Goal: Information Seeking & Learning: Learn about a topic

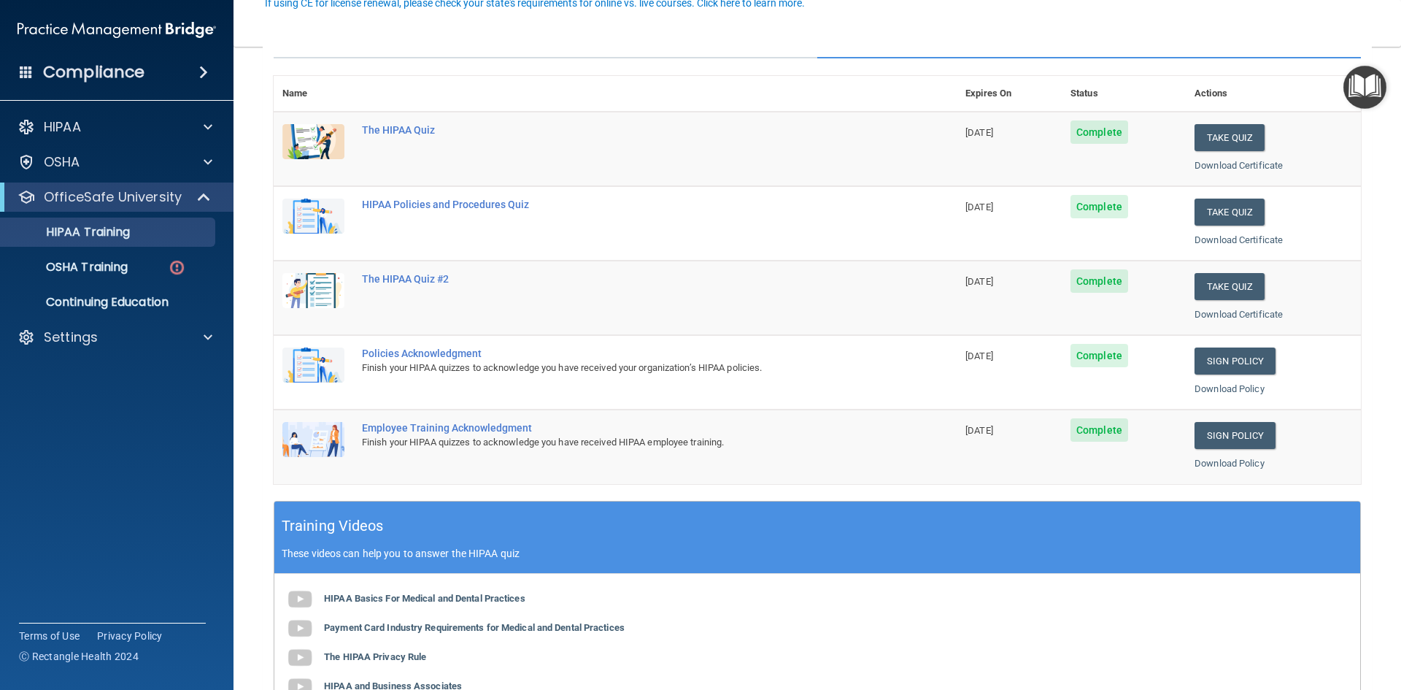
scroll to position [146, 0]
click at [172, 261] on img at bounding box center [177, 267] width 18 height 18
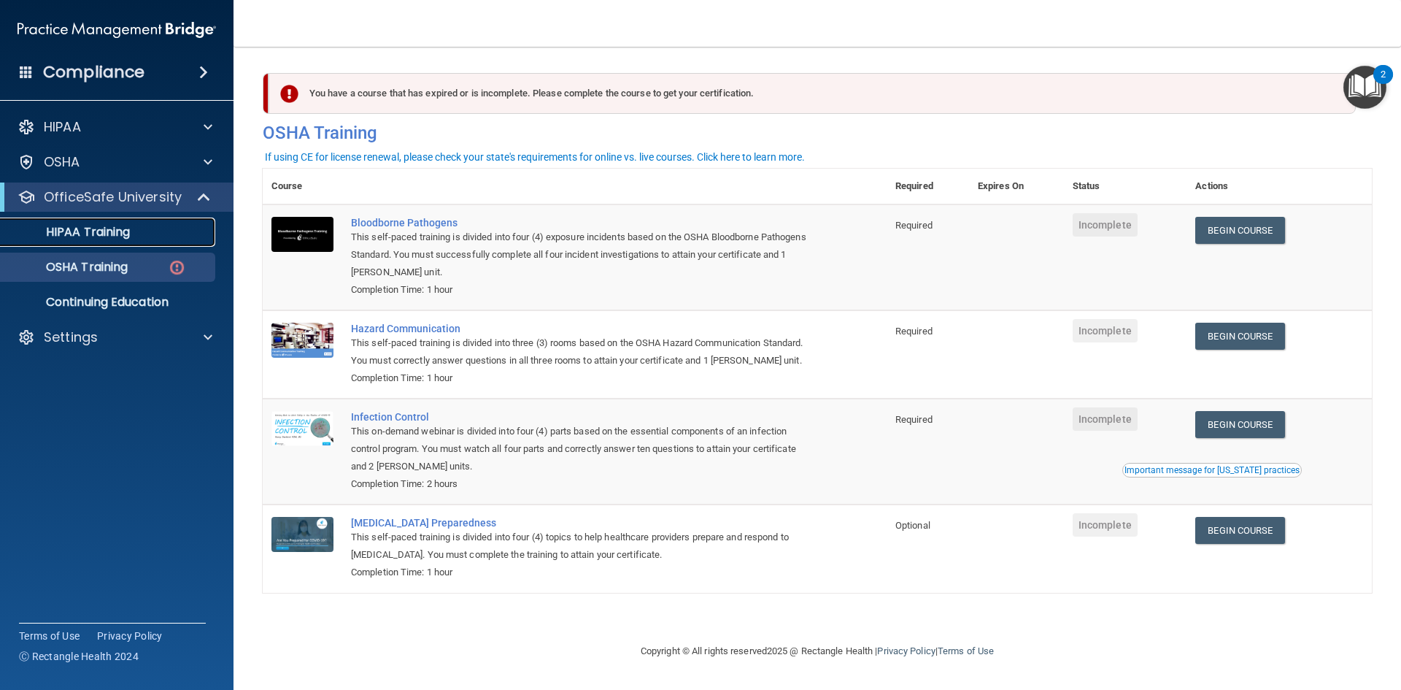
click at [103, 222] on link "HIPAA Training" at bounding box center [100, 231] width 230 height 29
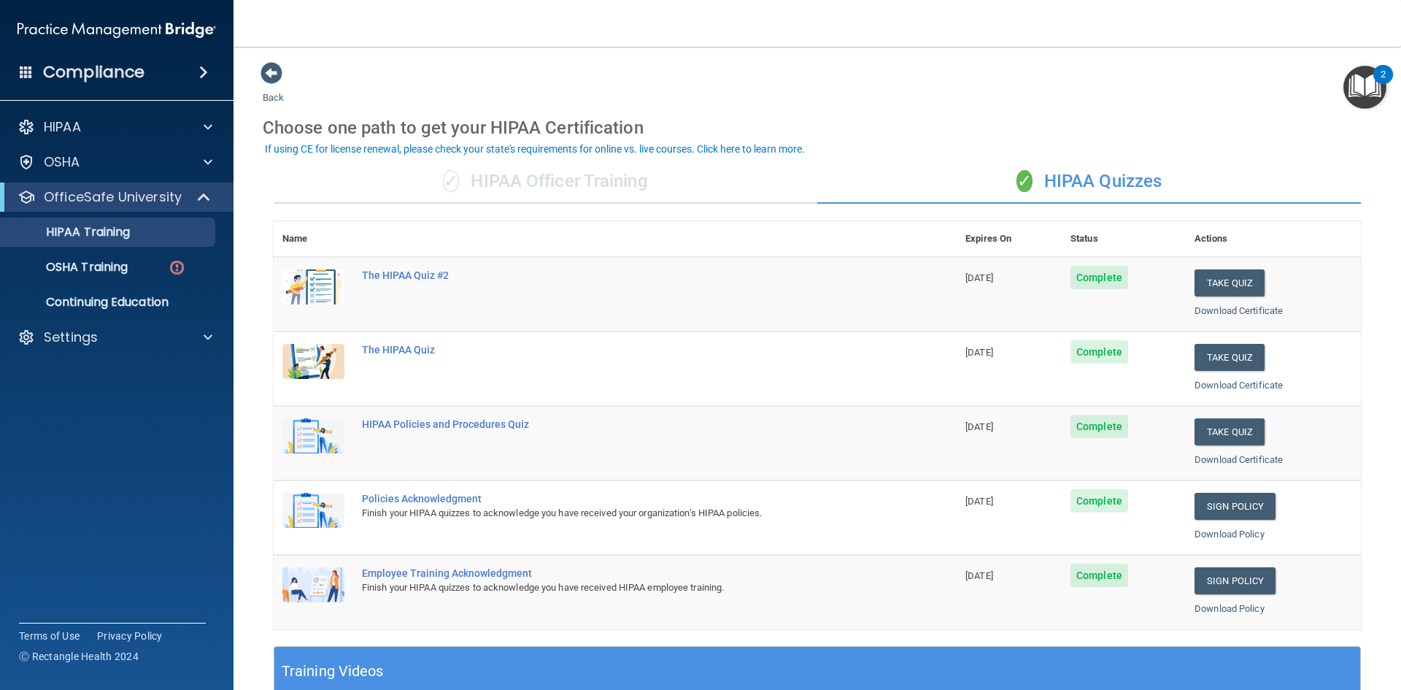
click at [593, 183] on div "✓ HIPAA Officer Training" at bounding box center [546, 182] width 544 height 44
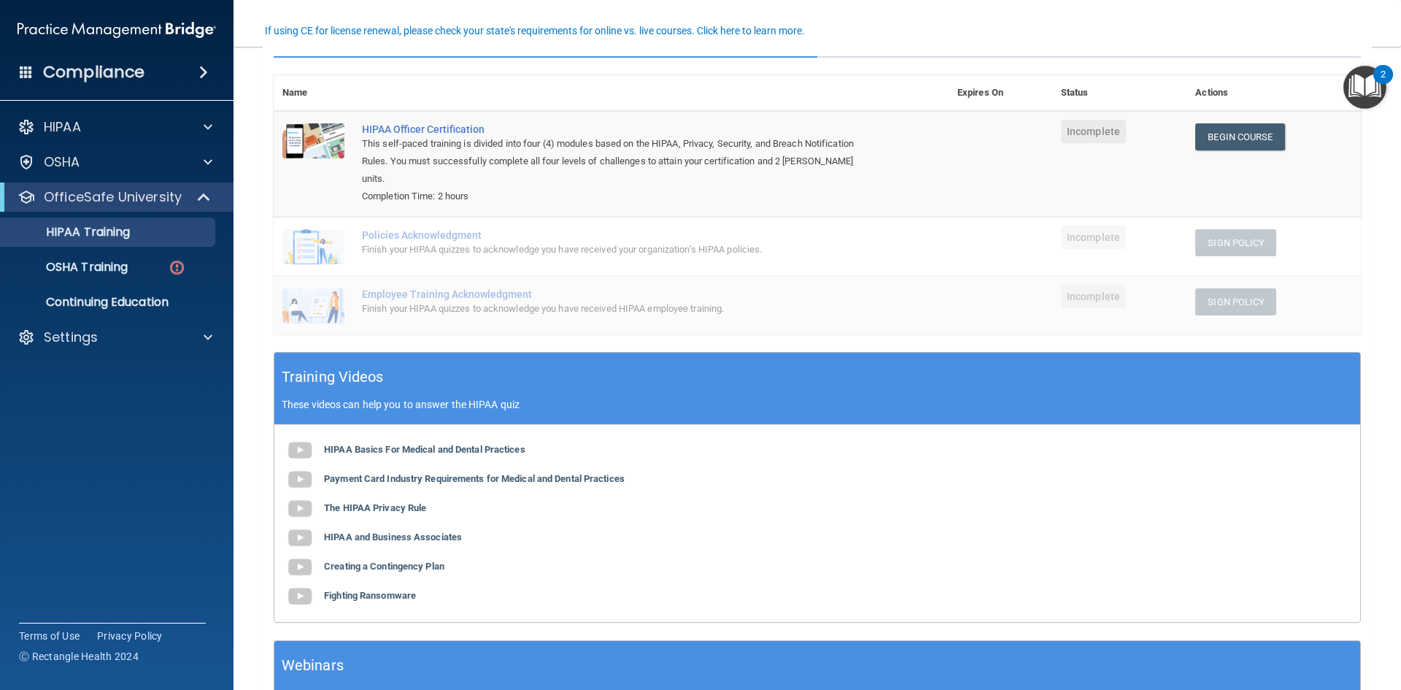
scroll to position [73, 0]
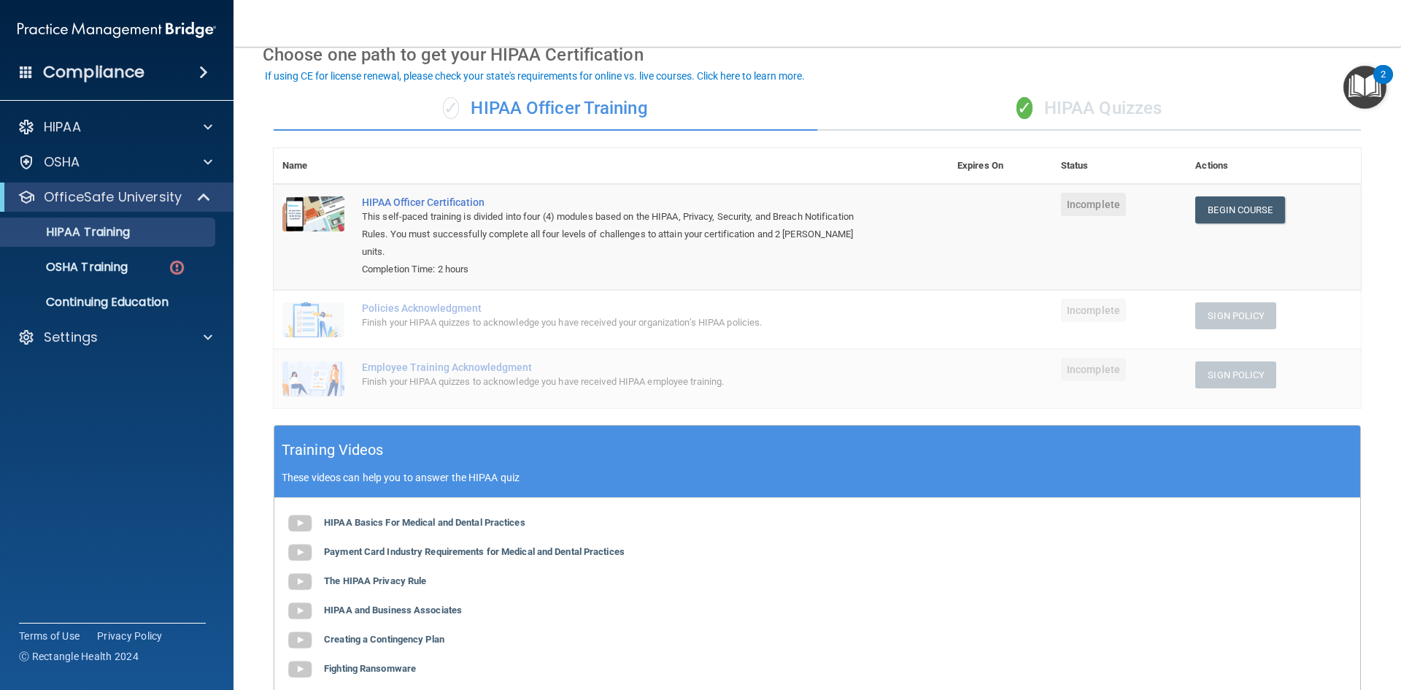
click at [1070, 110] on div "✓ HIPAA Quizzes" at bounding box center [1089, 109] width 544 height 44
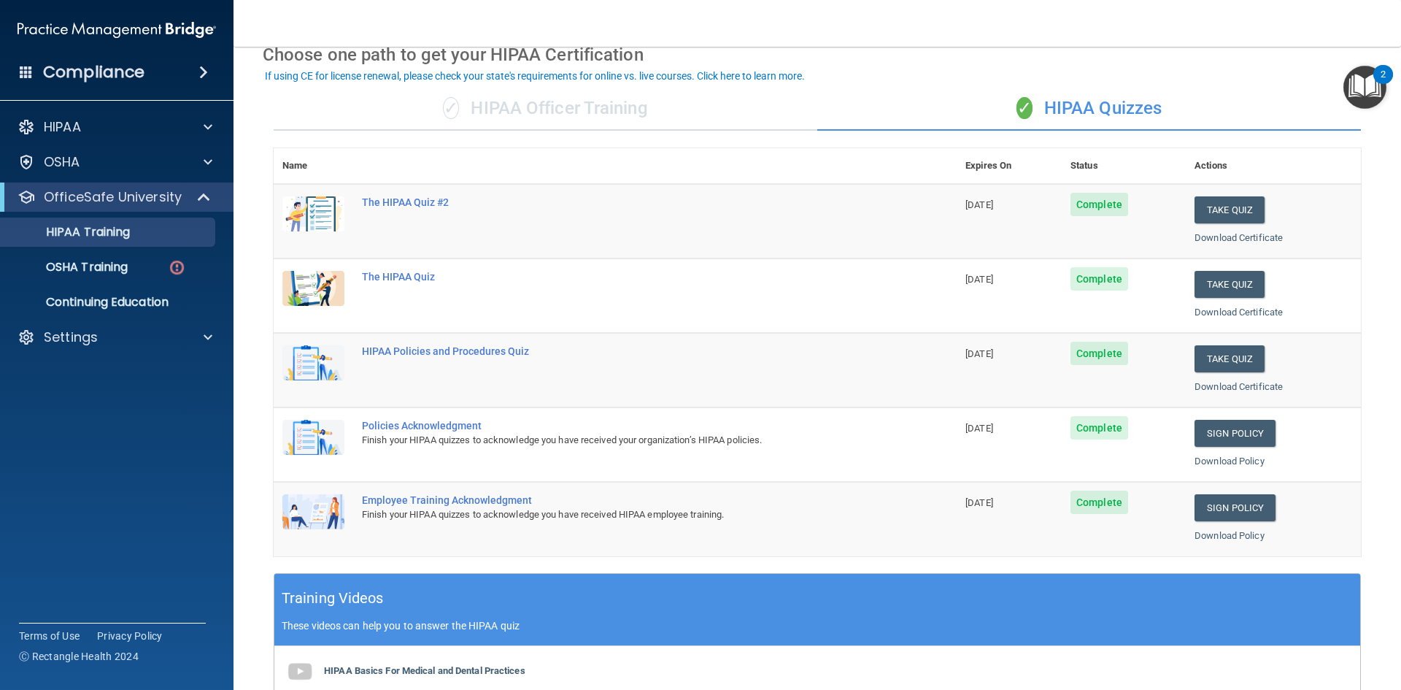
click at [520, 119] on div "✓ HIPAA Officer Training" at bounding box center [546, 109] width 544 height 44
